Goal: Information Seeking & Learning: Learn about a topic

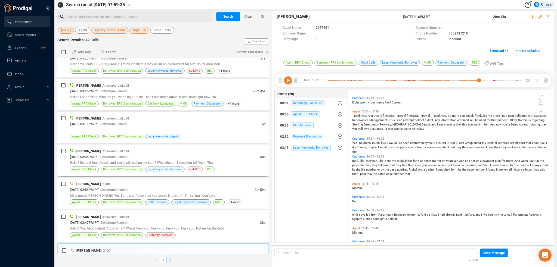
scroll to position [121, 0]
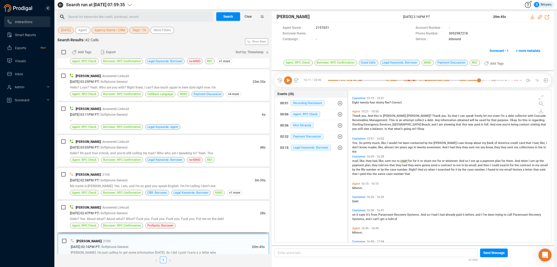
click at [165, 209] on div "[PERSON_NAME] | Answered Linkcall" at bounding box center [168, 208] width 196 height 6
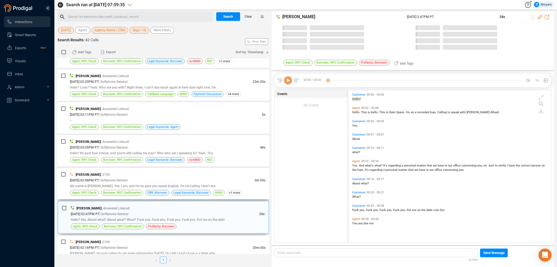
scroll to position [151, 200]
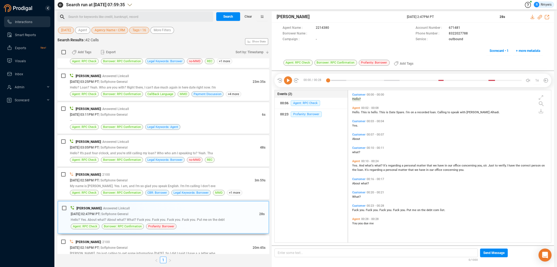
click at [290, 79] on icon at bounding box center [288, 80] width 8 height 8
click at [125, 184] on span "My name is [PERSON_NAME]. Yes. I am, and I'm so glad you speak English. I'm I'm…" at bounding box center [142, 186] width 145 height 4
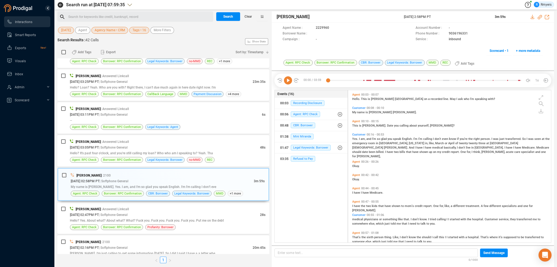
click at [287, 78] on icon at bounding box center [288, 80] width 8 height 8
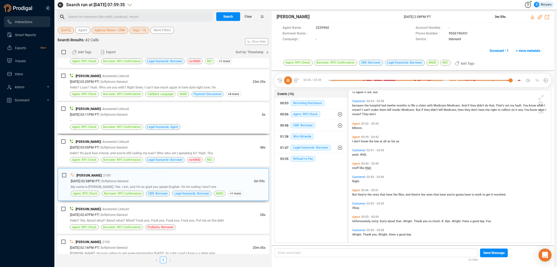
scroll to position [495, 0]
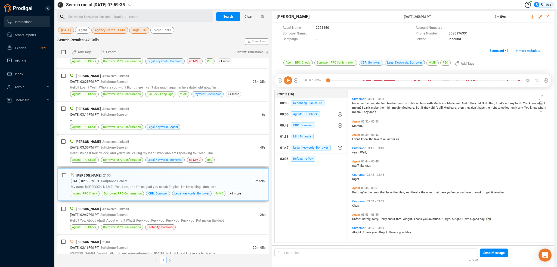
click at [126, 149] on div "[DATE] 03:05PM PT | Softphone General" at bounding box center [165, 148] width 190 height 6
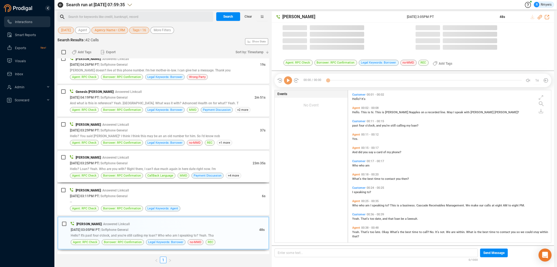
scroll to position [151, 200]
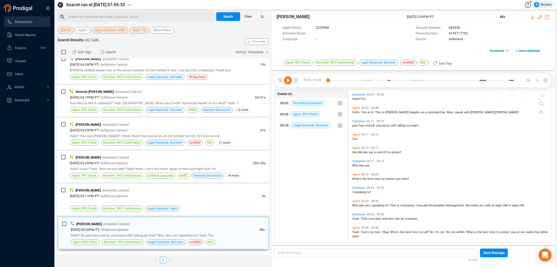
click at [285, 80] on icon at bounding box center [288, 80] width 8 height 8
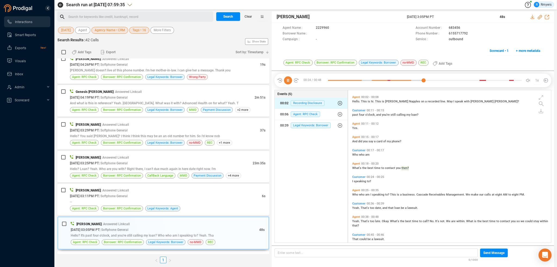
scroll to position [17, 0]
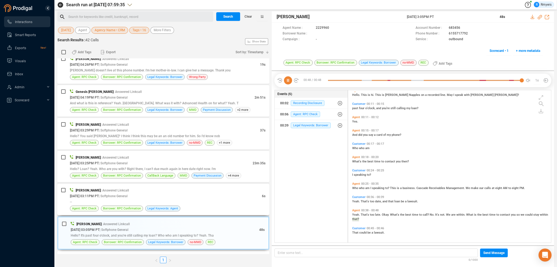
click at [188, 200] on div "--" at bounding box center [168, 202] width 196 height 6
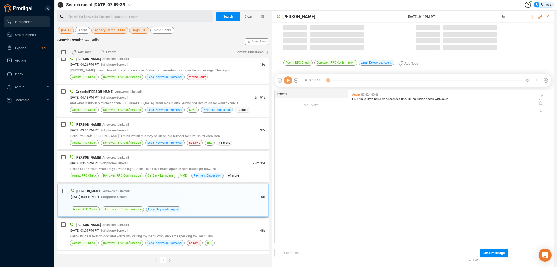
scroll to position [151, 200]
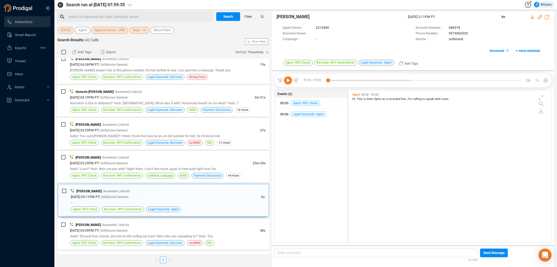
click at [286, 81] on icon at bounding box center [288, 80] width 8 height 8
click at [176, 167] on span "Hello? Loan? Yeah. Who are you with? Right there, I can't due much again in her…" at bounding box center [143, 169] width 146 height 4
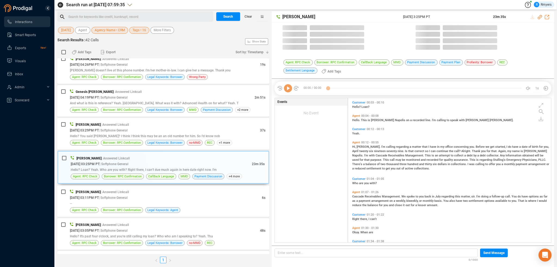
scroll to position [144, 200]
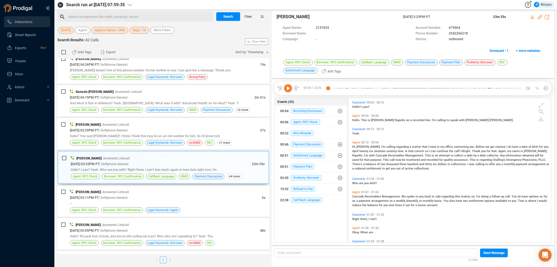
click at [288, 90] on icon at bounding box center [288, 88] width 8 height 8
click at [288, 93] on div "00:33 / 23:35 1x" at bounding box center [412, 89] width 277 height 14
click at [286, 88] on icon at bounding box center [288, 88] width 8 height 8
click at [288, 91] on icon at bounding box center [288, 88] width 8 height 8
click at [287, 89] on icon at bounding box center [288, 88] width 8 height 8
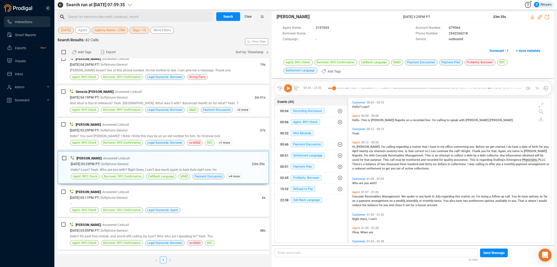
click at [287, 90] on icon at bounding box center [288, 88] width 8 height 8
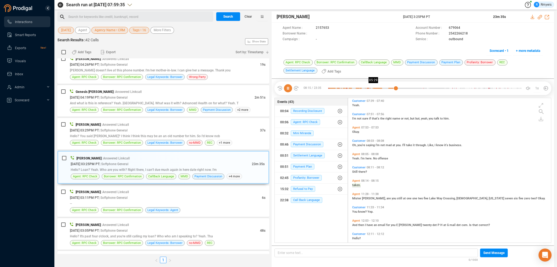
scroll to position [640, 0]
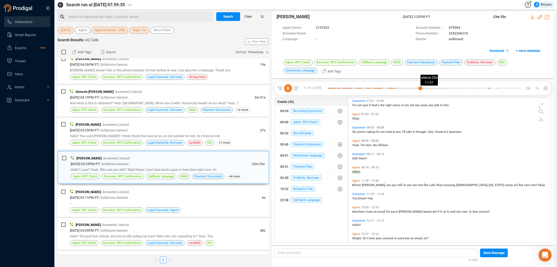
click at [426, 88] on div at bounding box center [425, 88] width 194 height 8
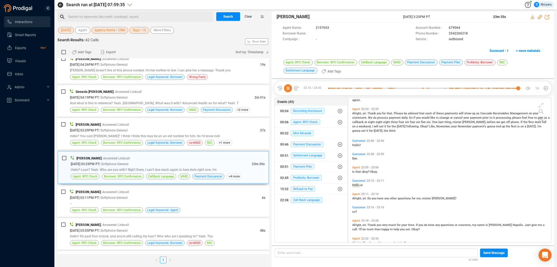
scroll to position [1800, 0]
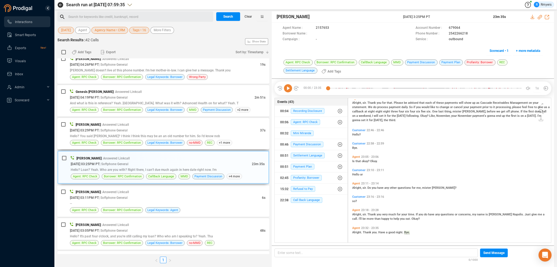
click at [141, 131] on div "[DATE] 03:29PM PT | Softphone General" at bounding box center [165, 131] width 190 height 6
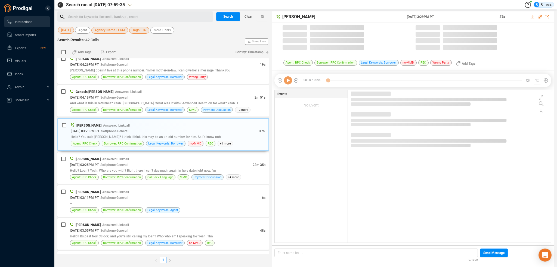
click at [287, 84] on icon at bounding box center [288, 80] width 8 height 8
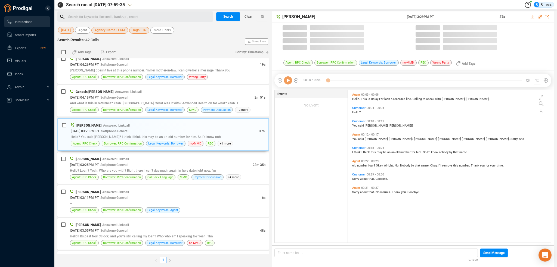
scroll to position [151, 200]
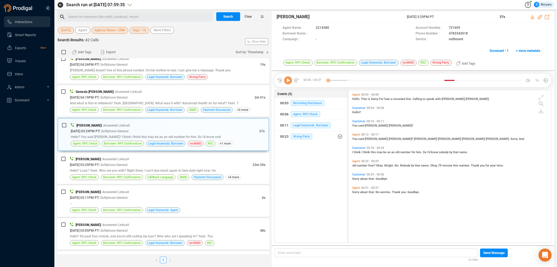
click at [288, 84] on icon at bounding box center [288, 80] width 8 height 8
click at [288, 80] on icon at bounding box center [288, 80] width 8 height 8
drag, startPoint x: 132, startPoint y: 88, endPoint x: 135, endPoint y: 93, distance: 6.2
click at [134, 90] on div "Genesis [PERSON_NAME] | Answered Linkcall [DATE] 04:19PM PT | Softphone General…" at bounding box center [163, 101] width 212 height 32
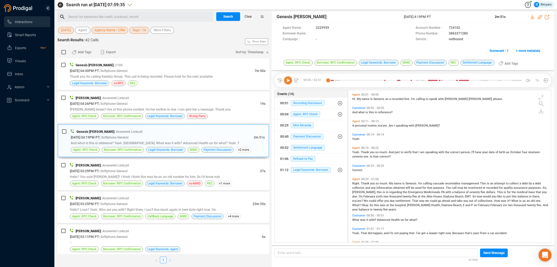
click at [289, 82] on icon at bounding box center [288, 80] width 8 height 8
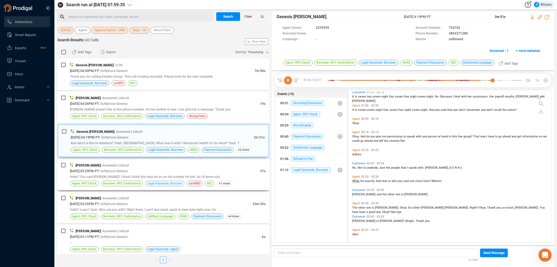
scroll to position [295, 0]
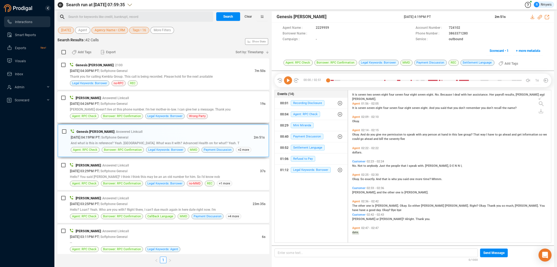
drag, startPoint x: 137, startPoint y: 110, endPoint x: 171, endPoint y: 138, distance: 43.9
click at [138, 110] on span "[PERSON_NAME] doesn't live at this phone number. I'm her mother-in-law. I can g…" at bounding box center [150, 110] width 161 height 4
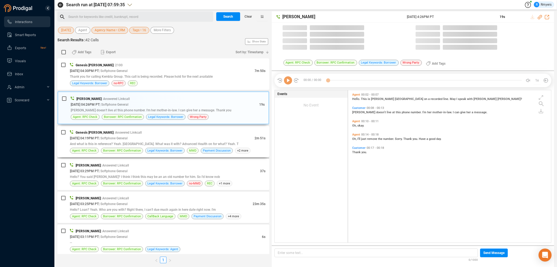
scroll to position [151, 200]
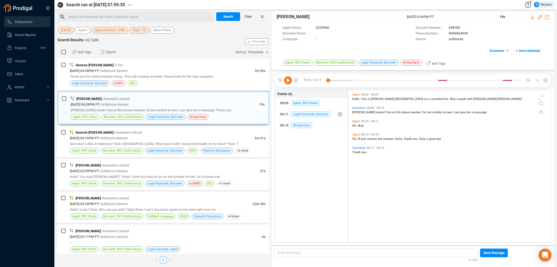
click at [288, 82] on icon at bounding box center [288, 80] width 8 height 8
click at [168, 77] on span "Thank you for calling Kembla Group. This call is being recorded. Please hold fo…" at bounding box center [141, 77] width 143 height 4
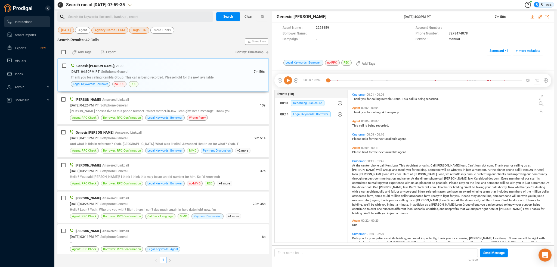
click at [287, 81] on icon at bounding box center [288, 80] width 8 height 8
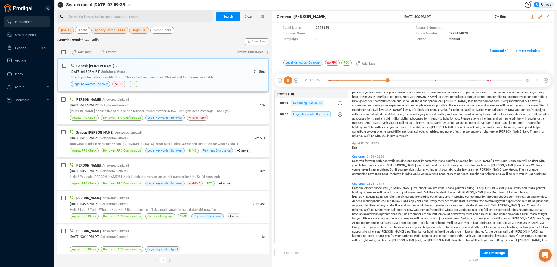
scroll to position [137, 0]
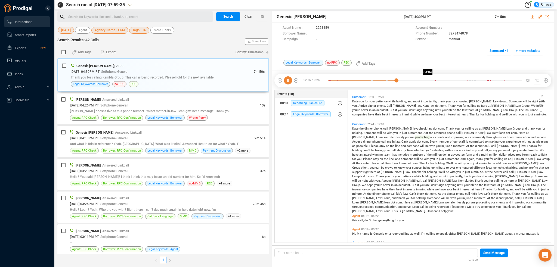
click at [428, 80] on div at bounding box center [425, 80] width 194 height 8
click at [432, 80] on div at bounding box center [425, 80] width 194 height 8
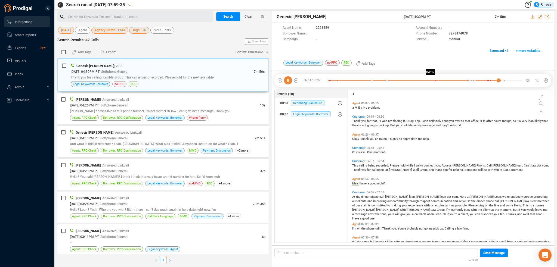
scroll to position [410, 0]
